Goal: Task Accomplishment & Management: Complete application form

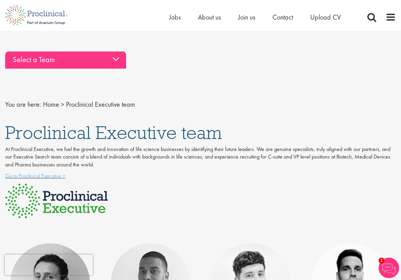
click at [118, 61] on div "Select a Team" at bounding box center [65, 60] width 121 height 17
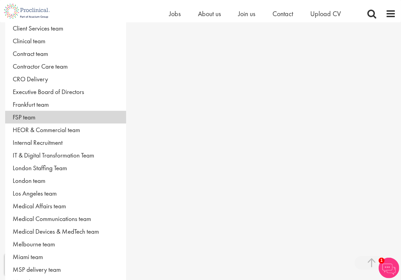
scroll to position [275, 0]
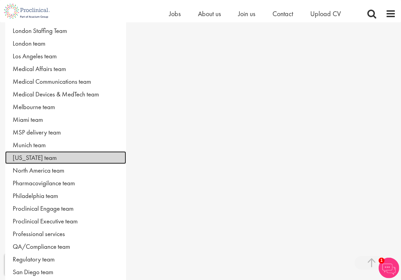
click at [72, 158] on link "New York team" at bounding box center [65, 157] width 121 height 13
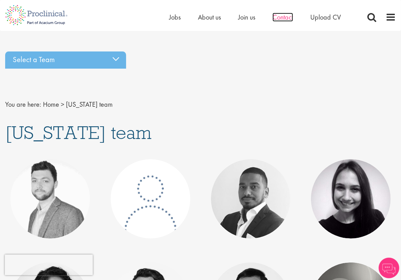
click at [285, 18] on span "Contact" at bounding box center [282, 17] width 21 height 9
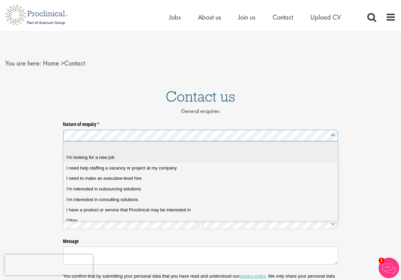
click at [119, 156] on div "I'm looking for a new job" at bounding box center [202, 158] width 273 height 6
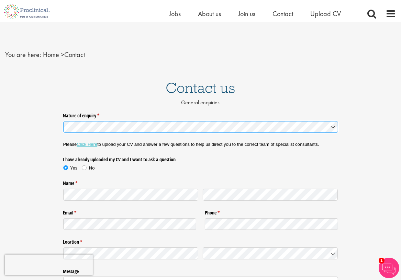
scroll to position [34, 0]
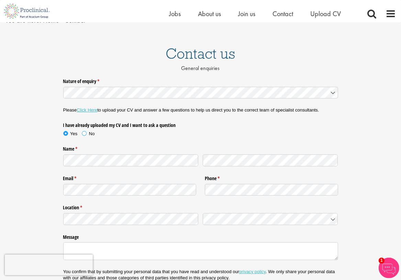
click at [83, 134] on span at bounding box center [84, 133] width 7 height 7
click at [89, 112] on link "Click Here" at bounding box center [87, 109] width 21 height 5
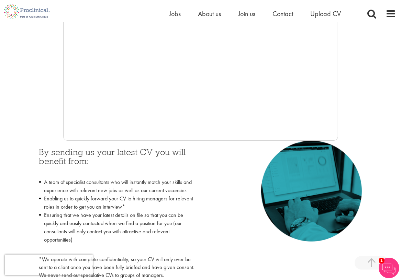
scroll to position [240, 0]
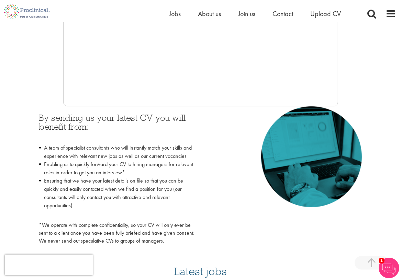
click at [20, 68] on div at bounding box center [200, 3] width 390 height 206
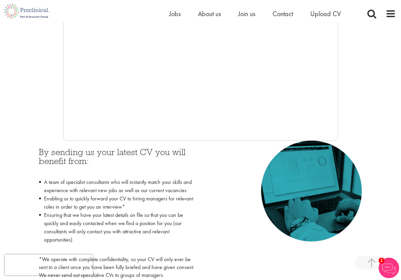
scroll to position [34, 0]
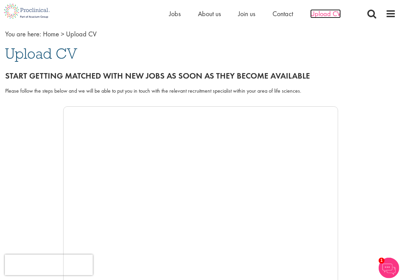
click at [328, 15] on span "Upload CV" at bounding box center [325, 13] width 31 height 9
